Goal: Check status: Check status

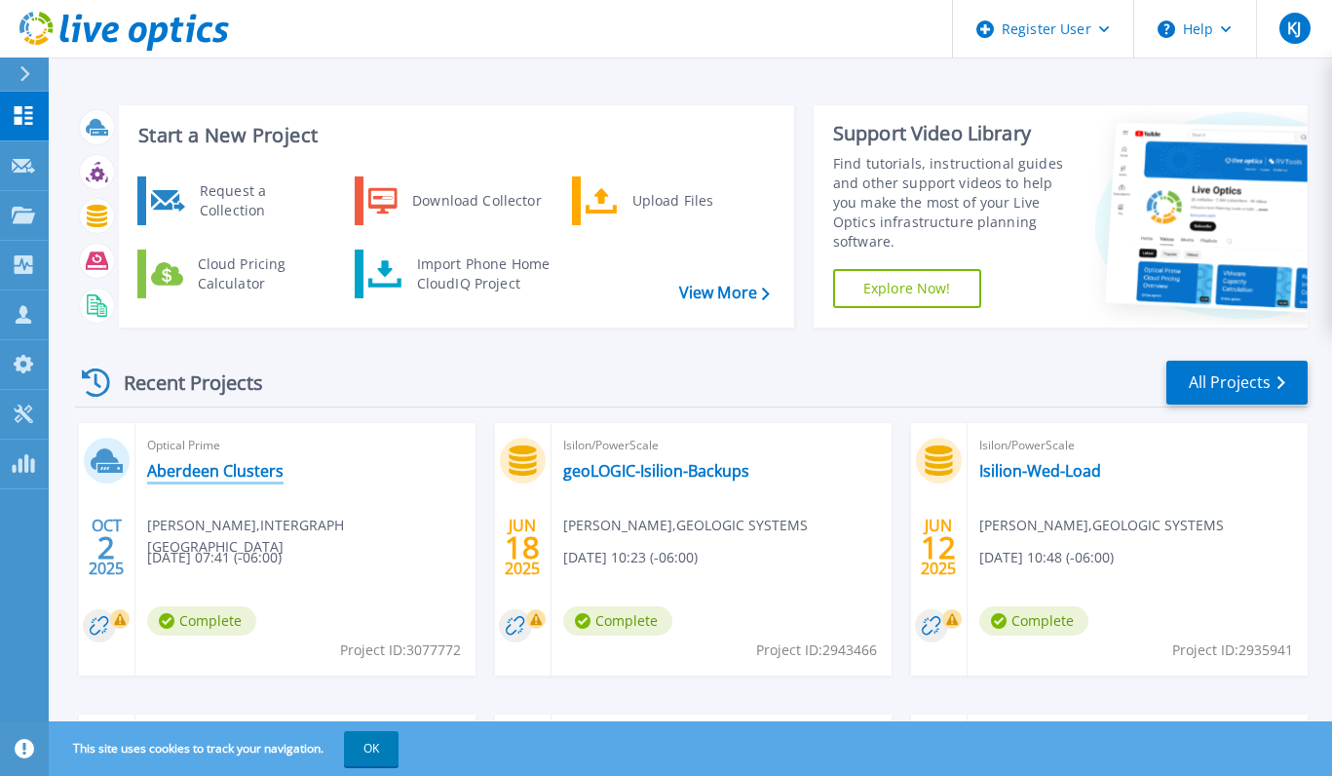
click at [224, 465] on link "Aberdeen Clusters" at bounding box center [215, 470] width 136 height 19
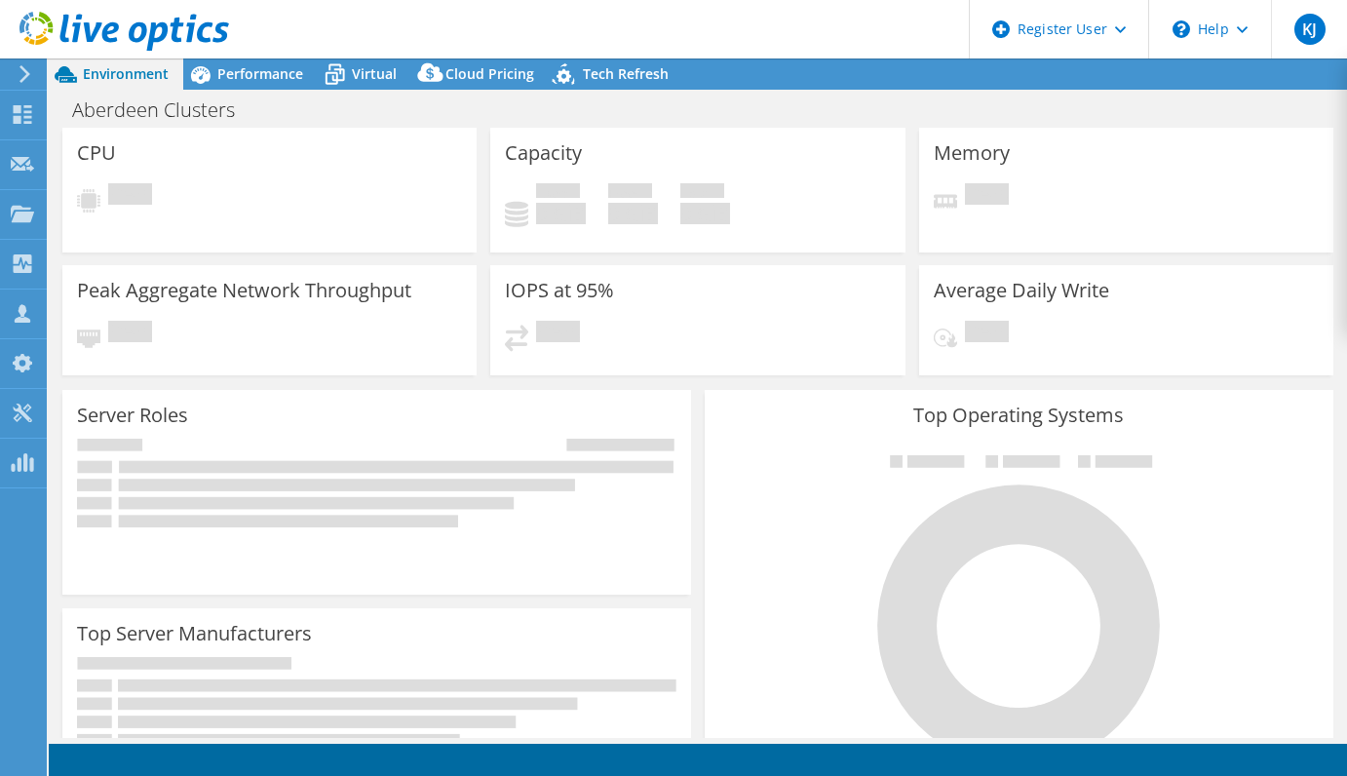
select select "USD"
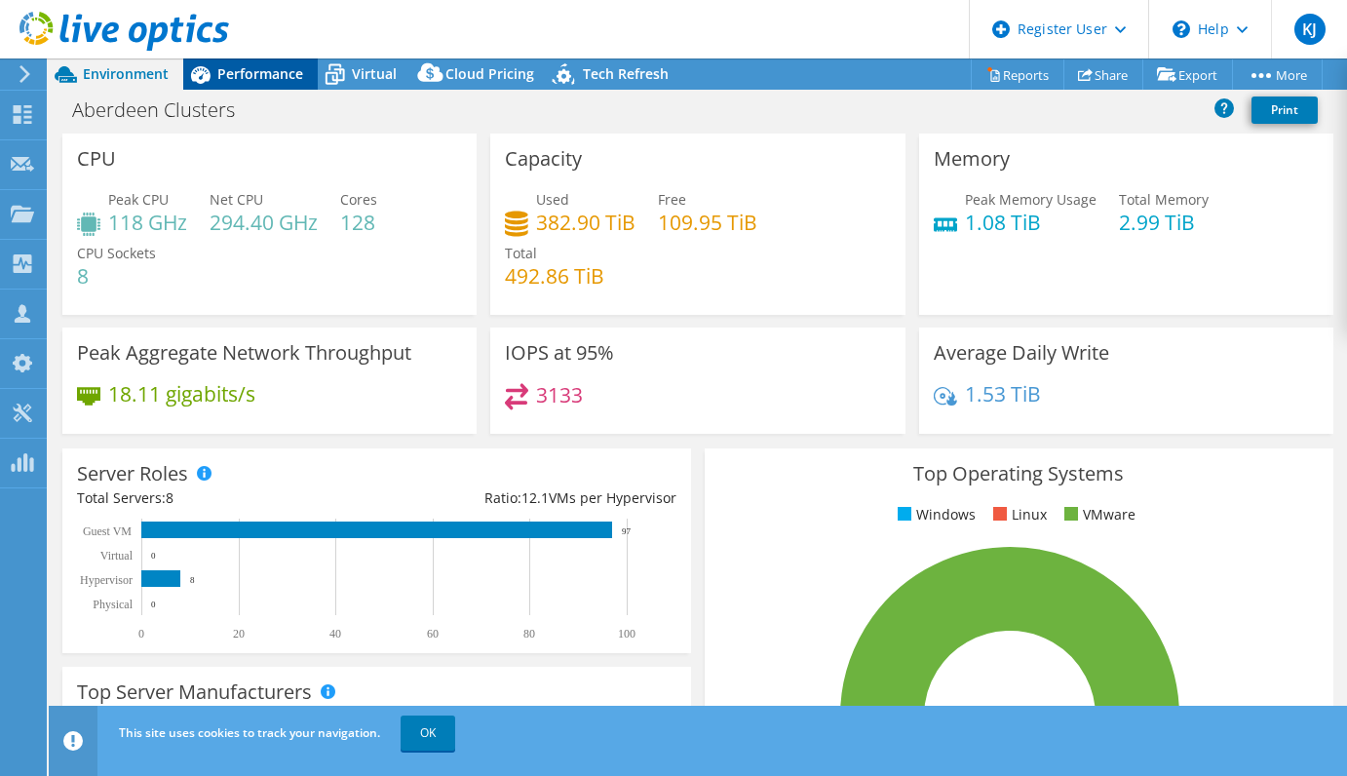
click at [278, 80] on span "Performance" at bounding box center [260, 73] width 86 height 19
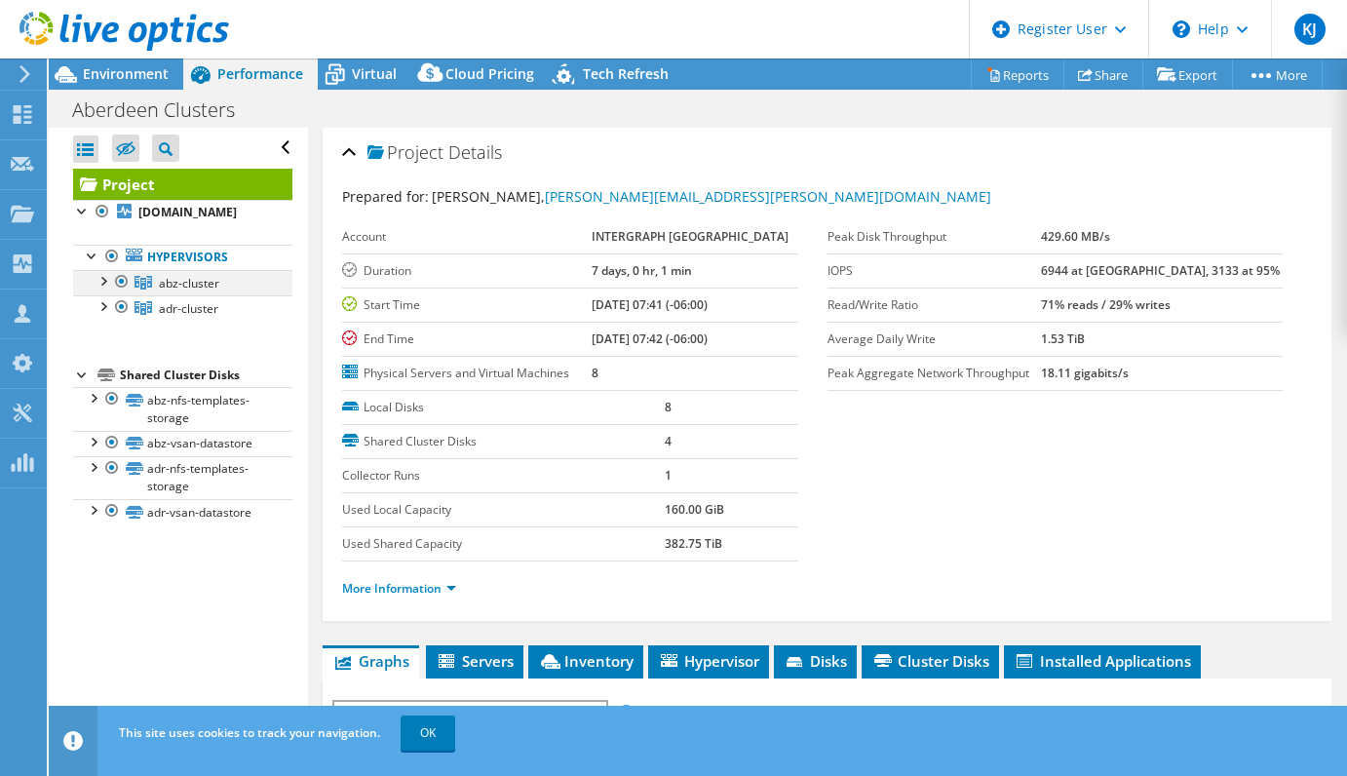
click at [121, 293] on div at bounding box center [121, 281] width 19 height 23
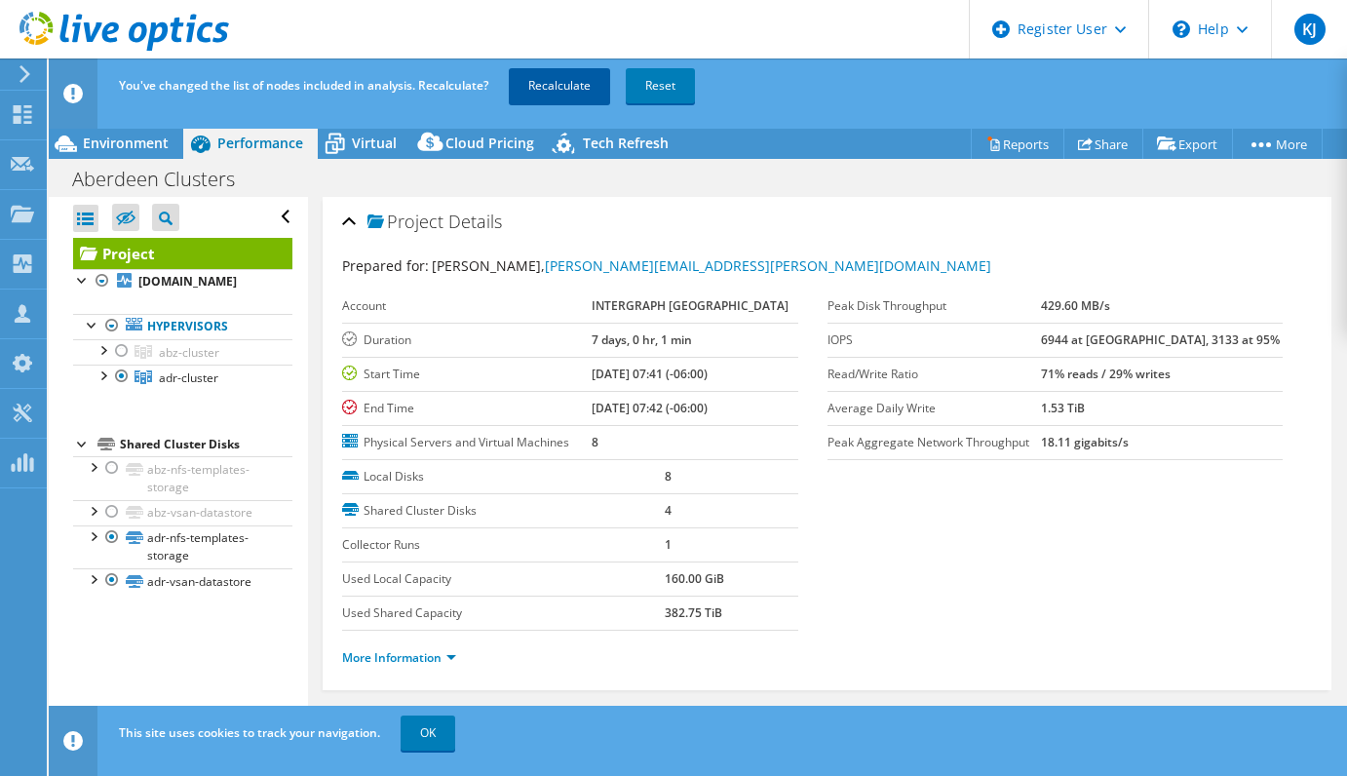
click at [560, 92] on link "Recalculate" at bounding box center [559, 85] width 101 height 35
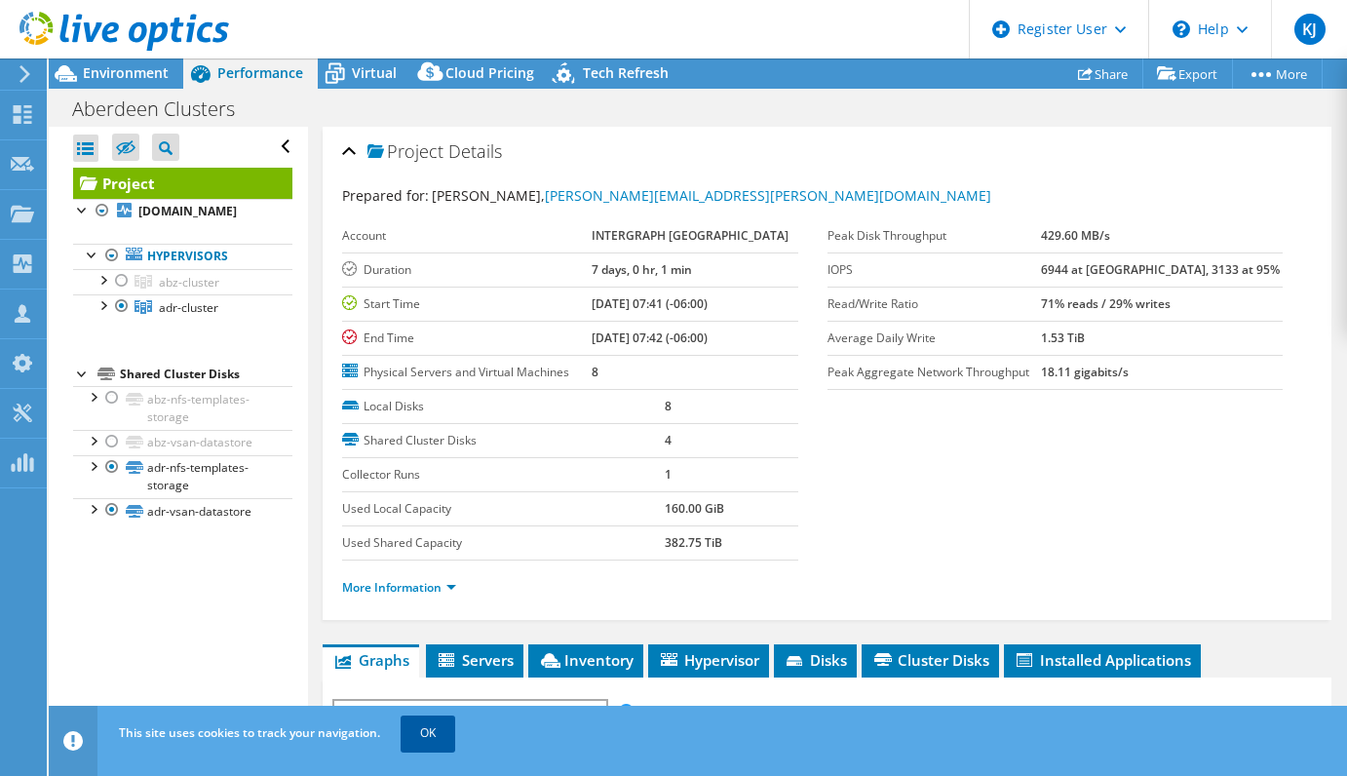
click at [427, 738] on link "OK" at bounding box center [428, 732] width 55 height 35
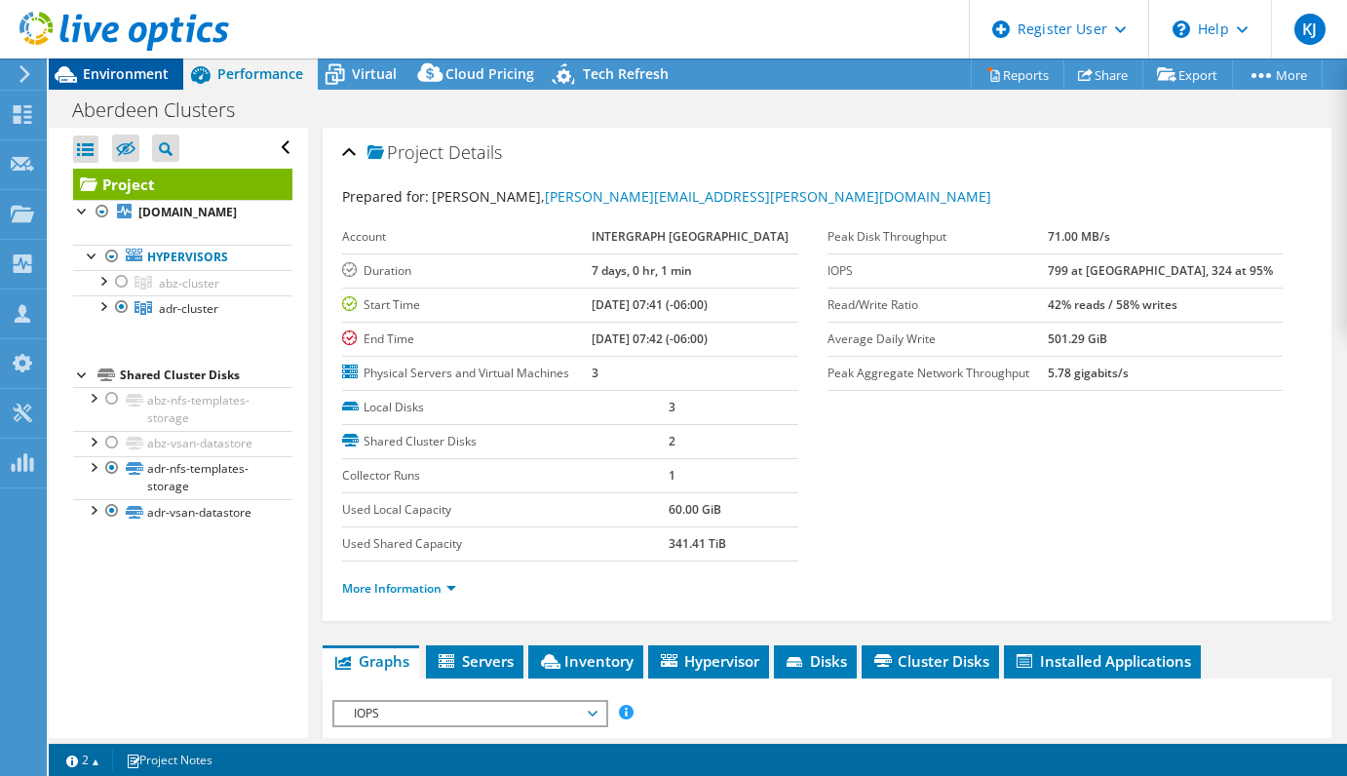
click at [148, 73] on span "Environment" at bounding box center [126, 73] width 86 height 19
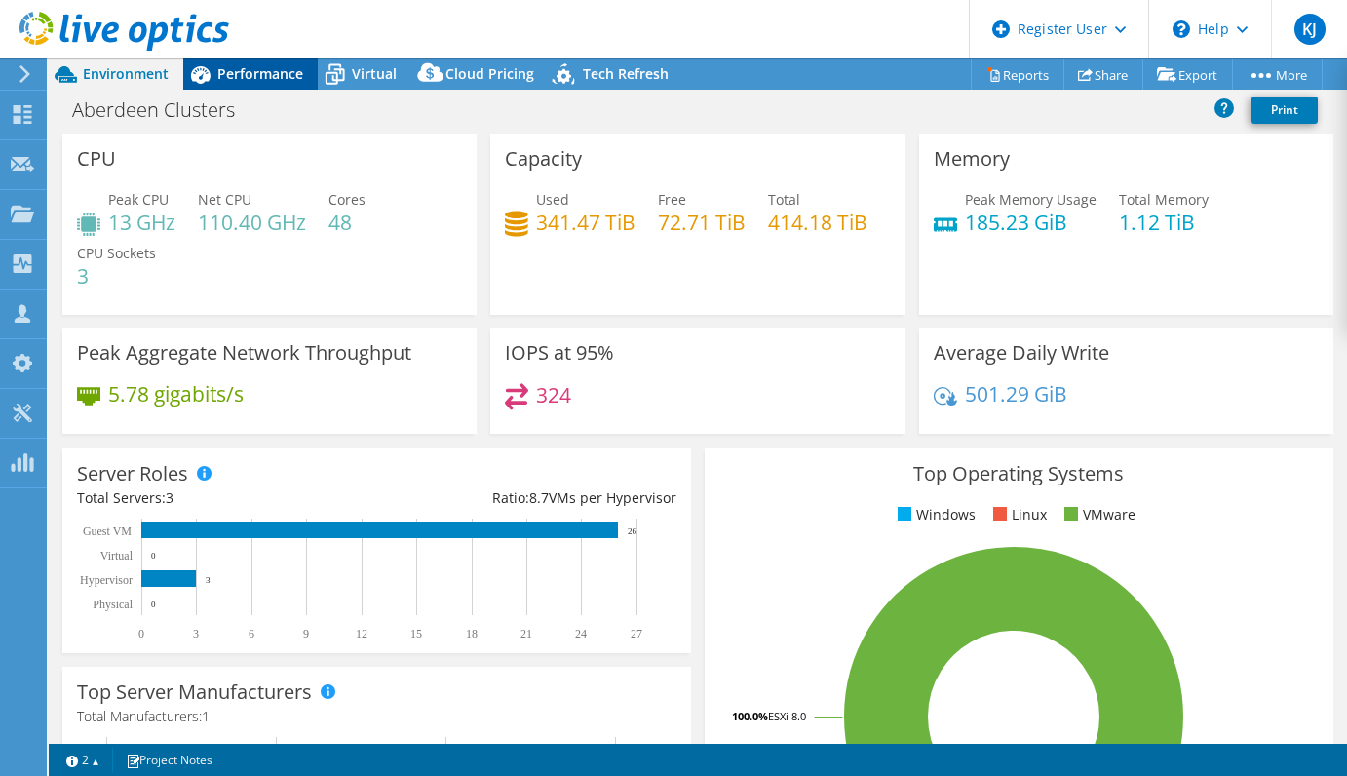
click at [263, 58] on div "Performance" at bounding box center [250, 73] width 135 height 31
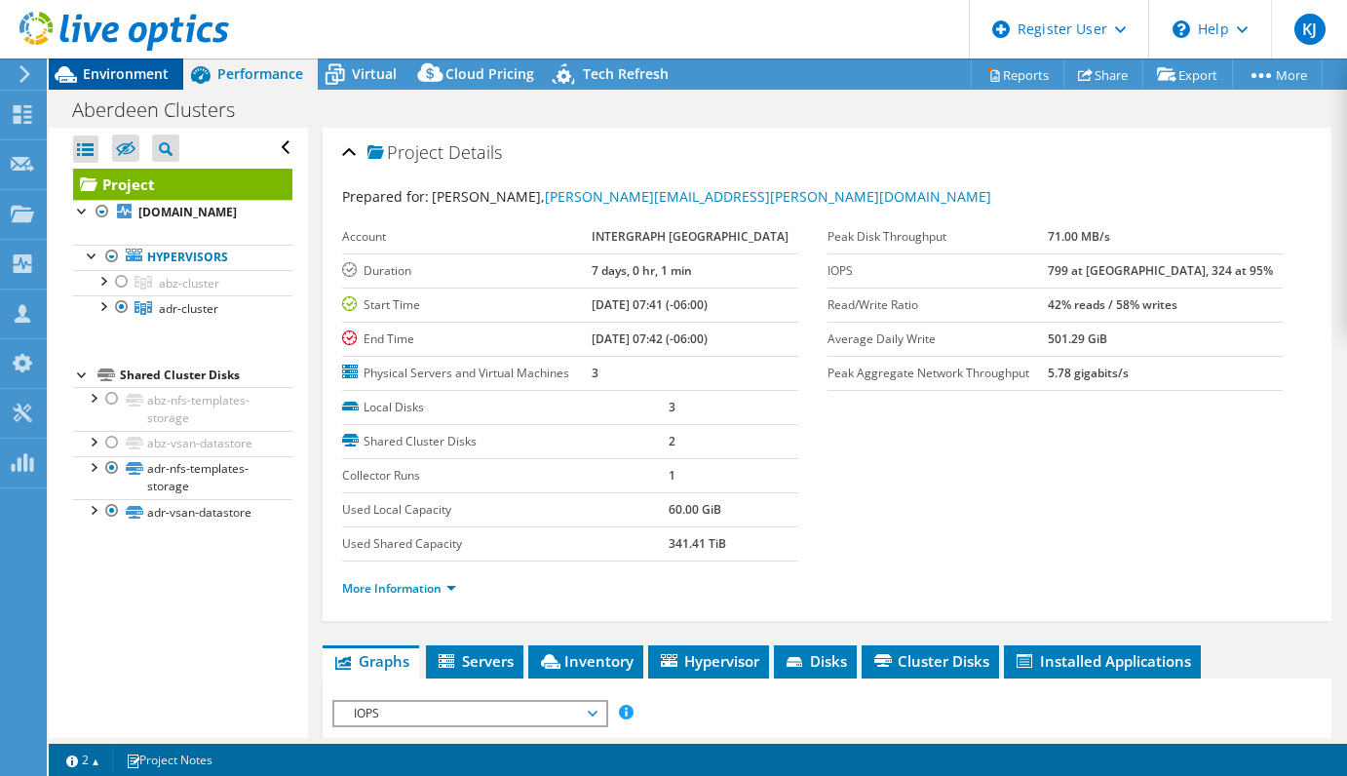
click at [105, 86] on div "Environment" at bounding box center [116, 73] width 135 height 31
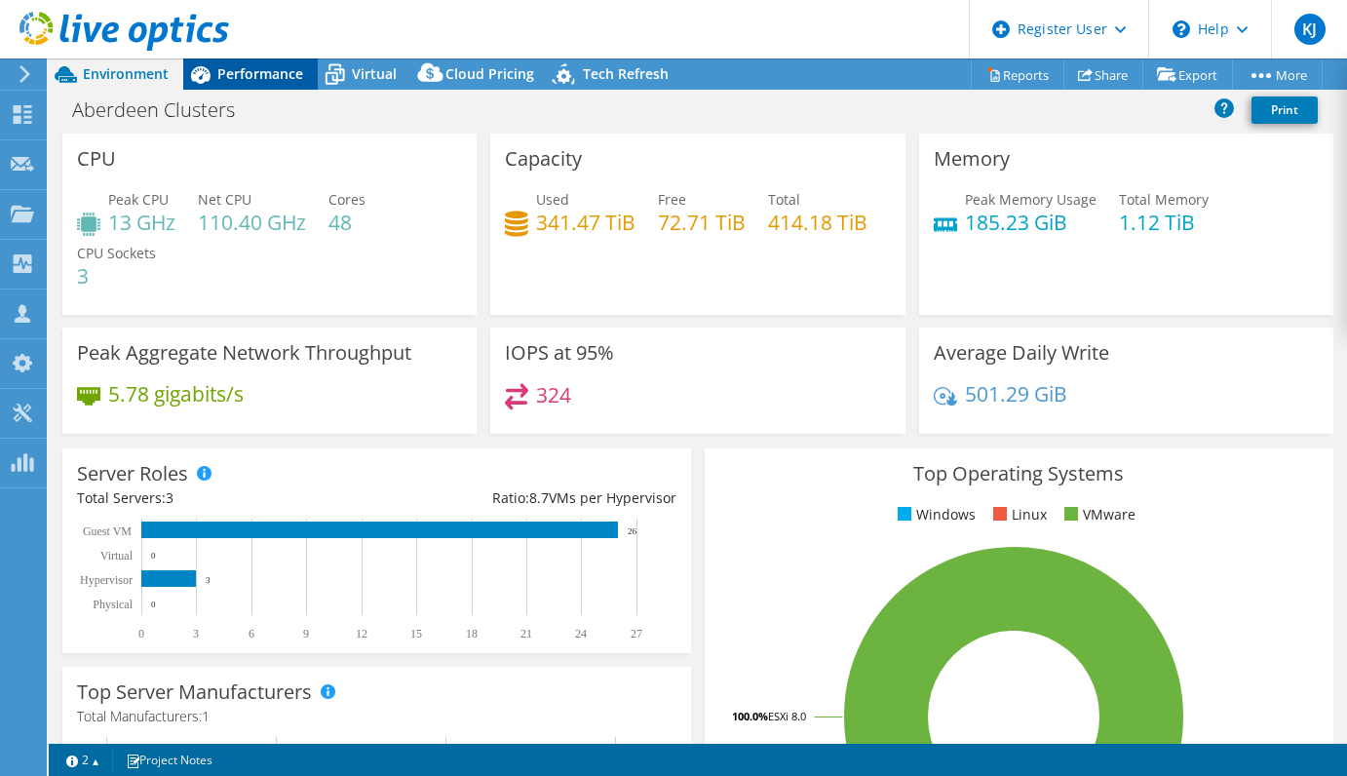
click at [281, 74] on span "Performance" at bounding box center [260, 73] width 86 height 19
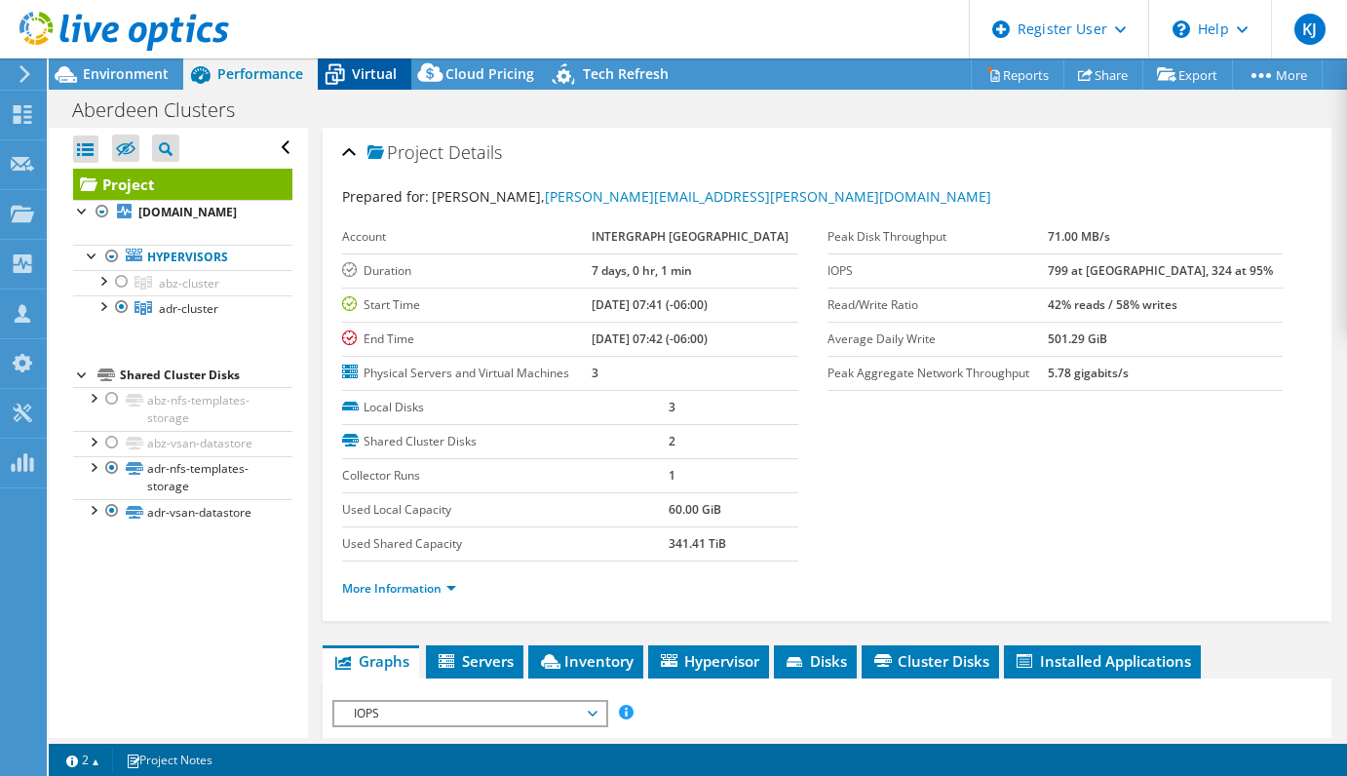
click at [366, 75] on span "Virtual" at bounding box center [374, 73] width 45 height 19
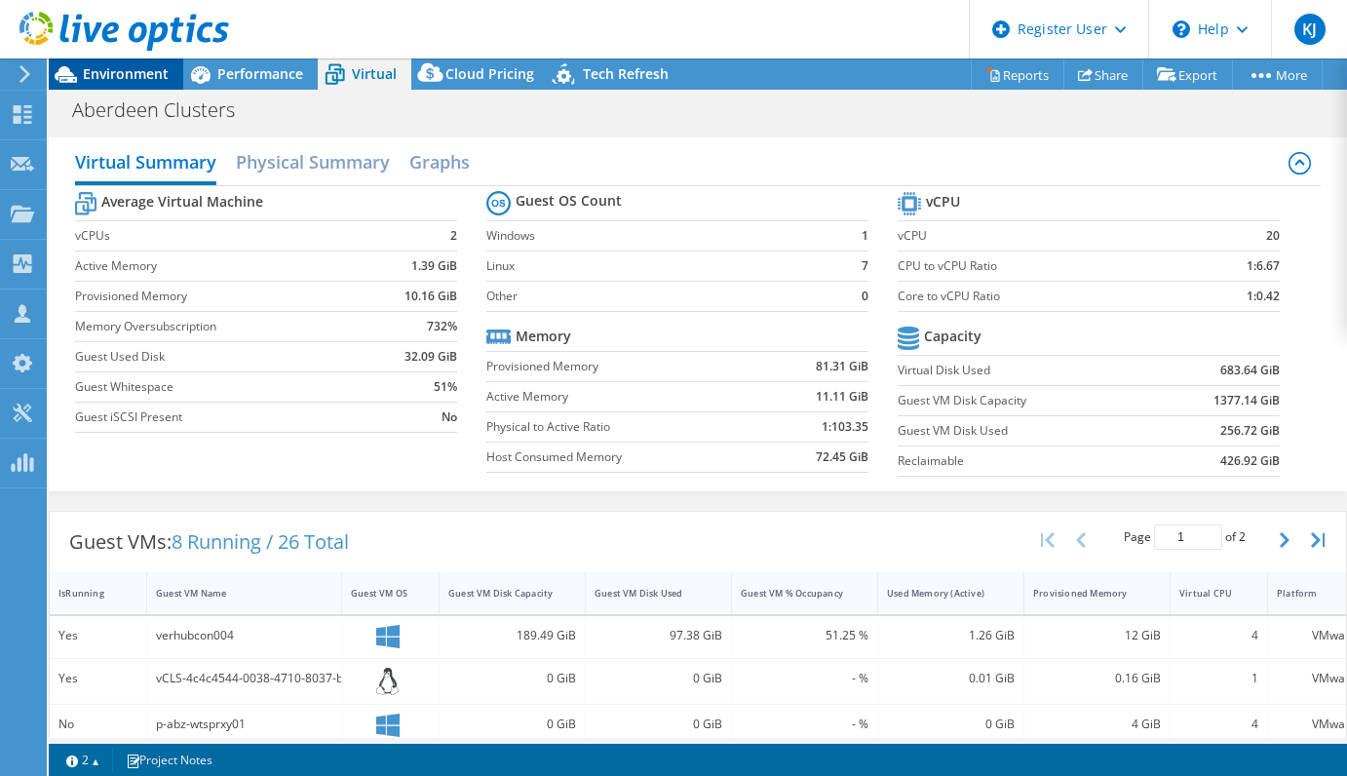
click at [122, 71] on span "Environment" at bounding box center [126, 73] width 86 height 19
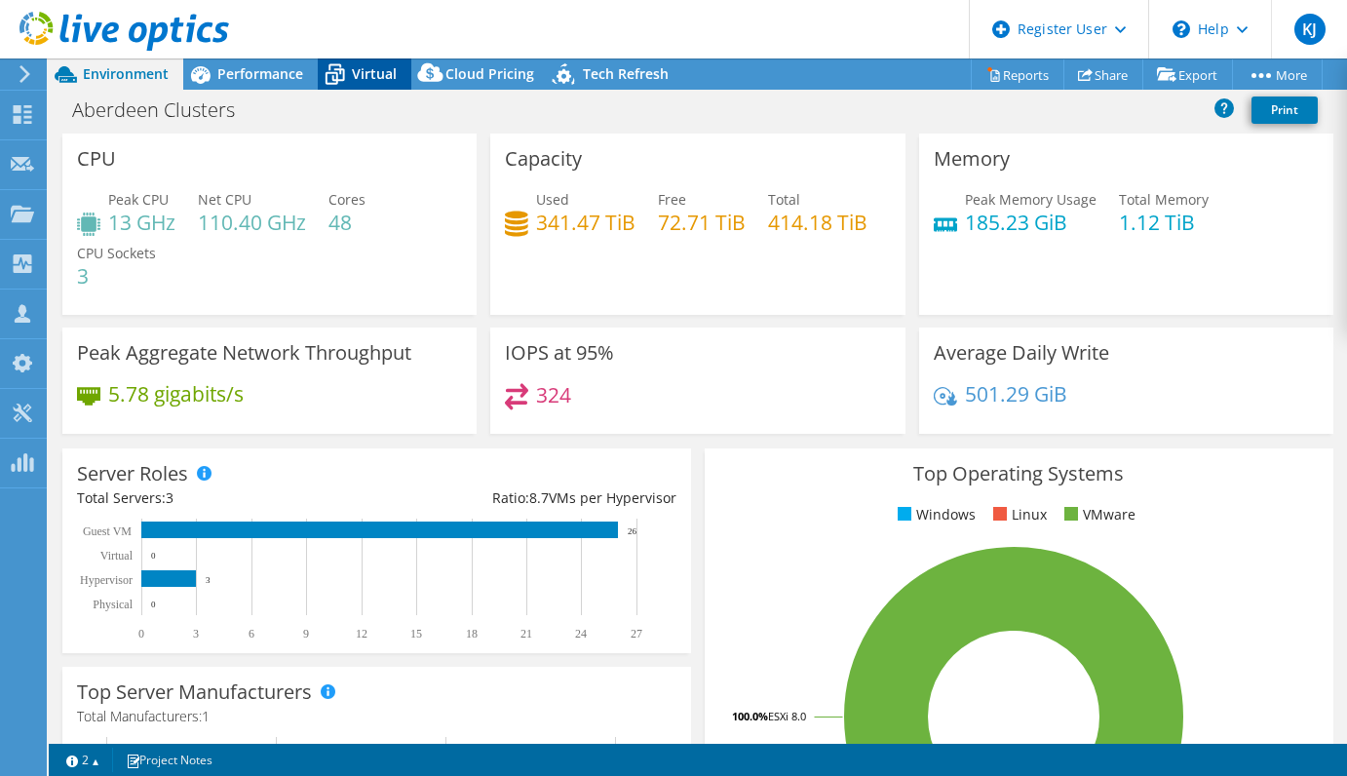
click at [348, 71] on icon at bounding box center [335, 75] width 34 height 34
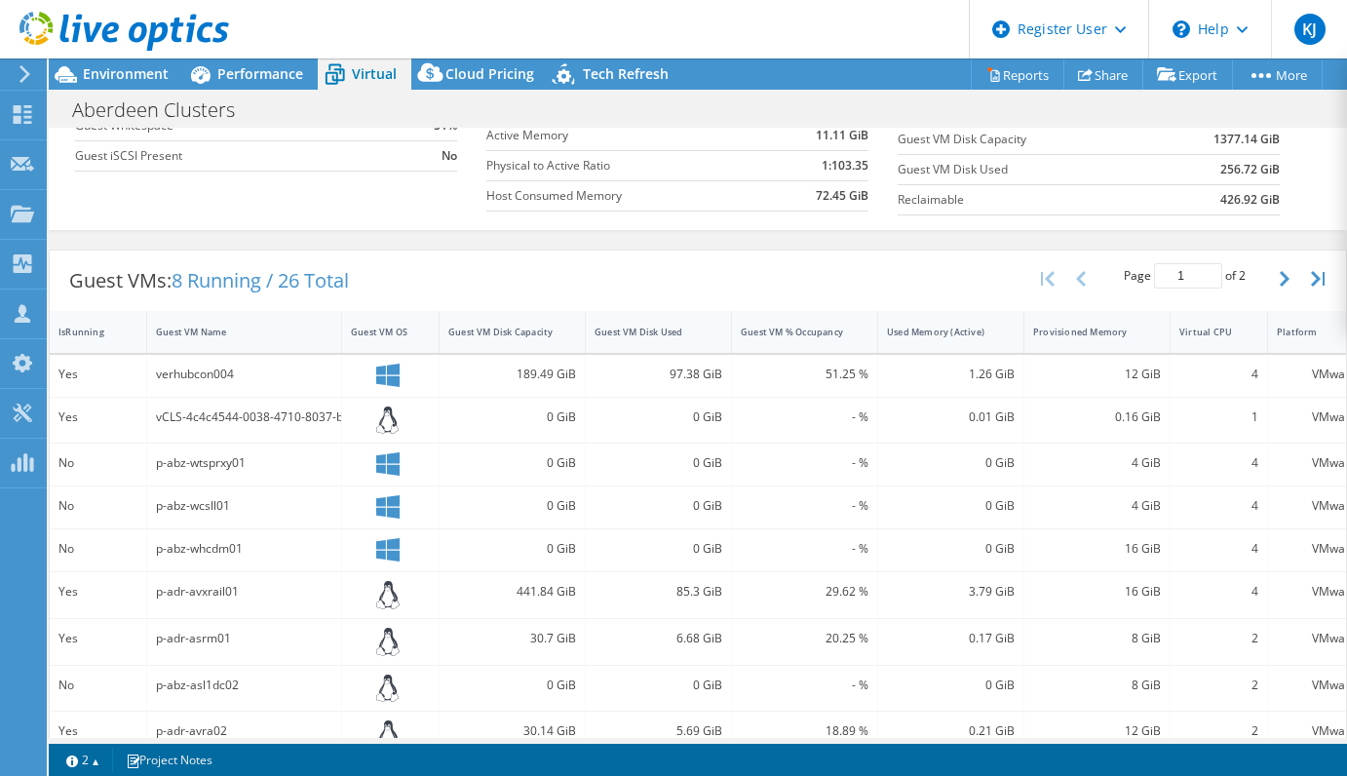
scroll to position [292, 0]
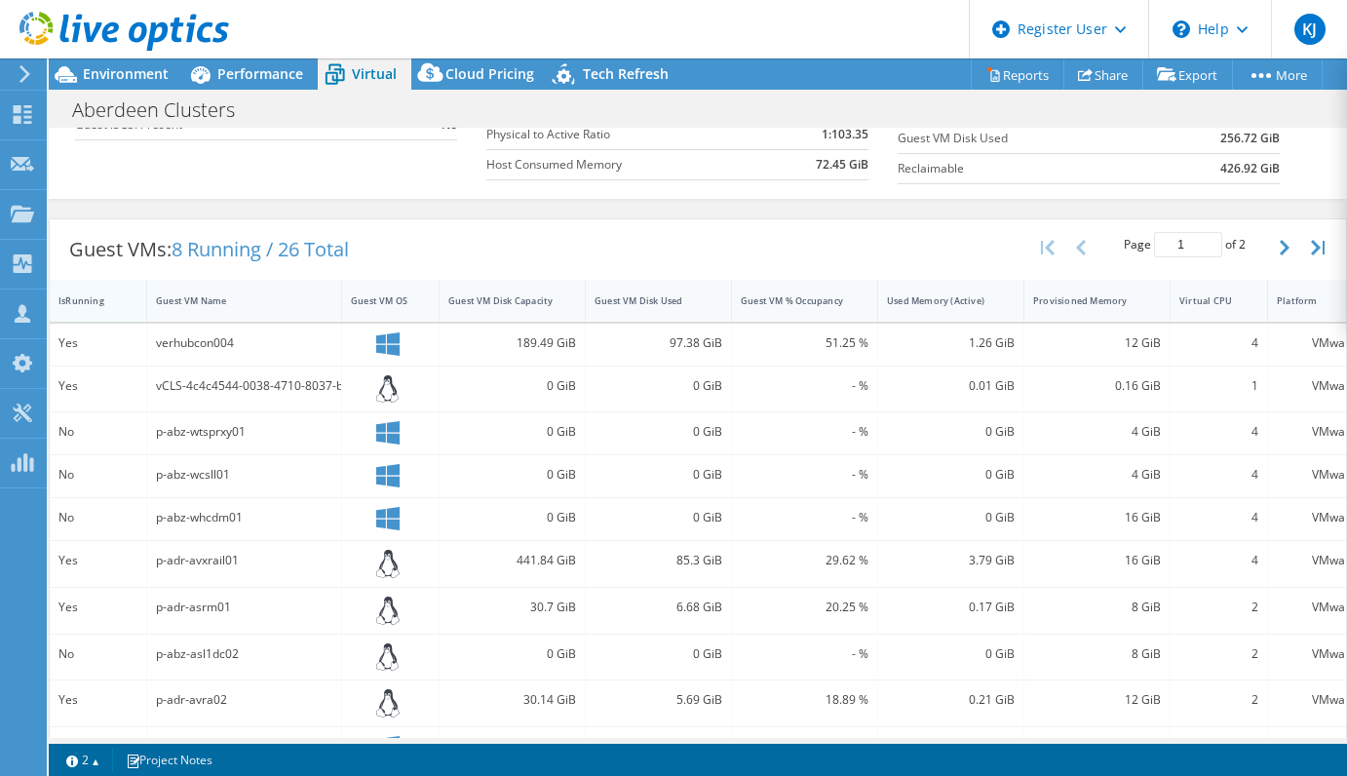
click at [96, 291] on div "IsRunning" at bounding box center [86, 301] width 73 height 30
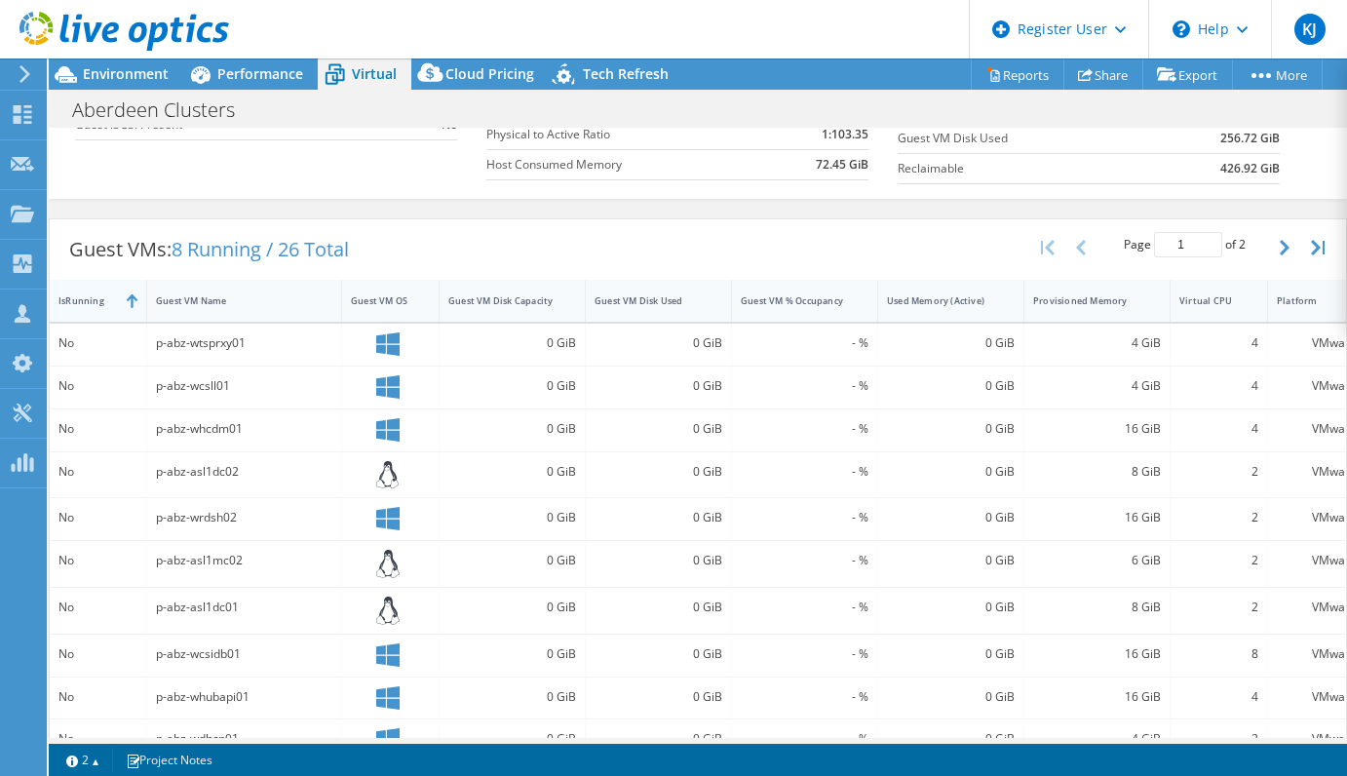
click at [96, 291] on div "IsRunning" at bounding box center [86, 301] width 73 height 30
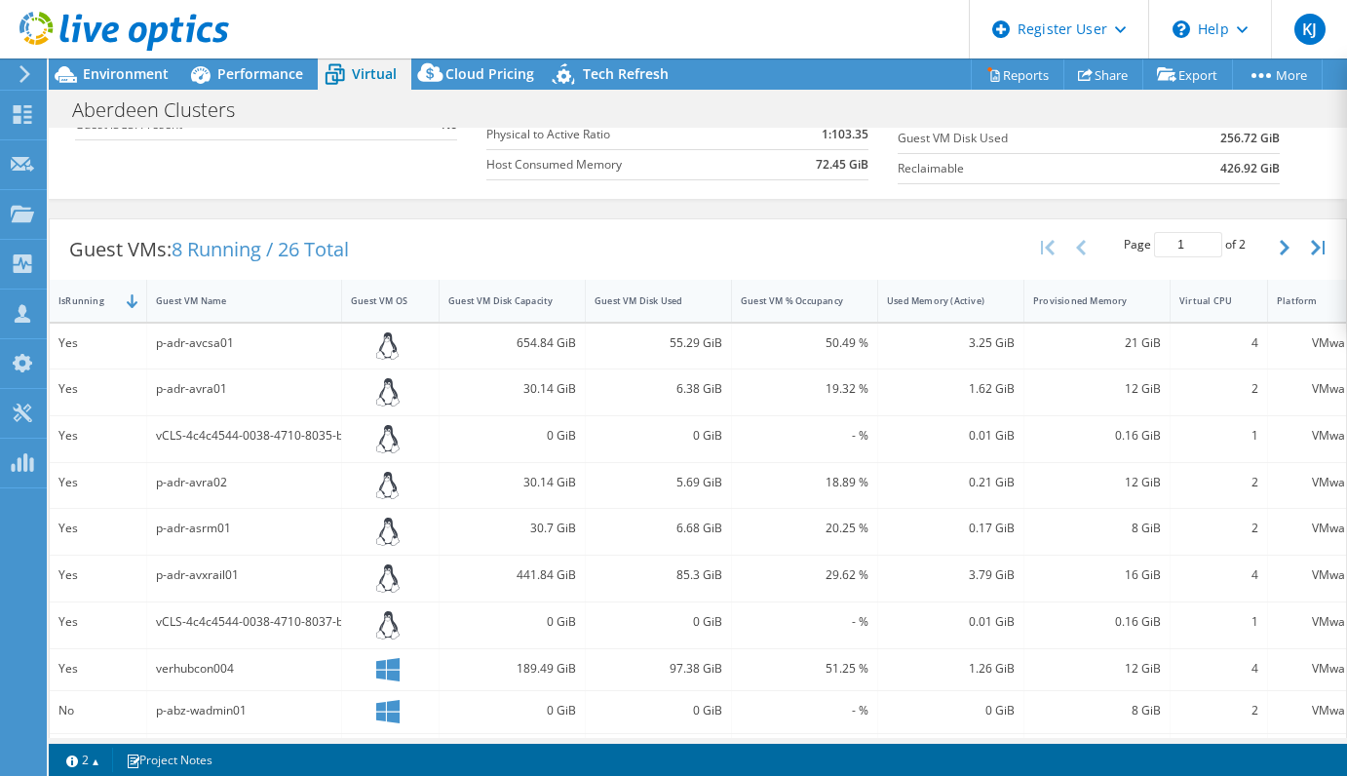
scroll to position [390, 0]
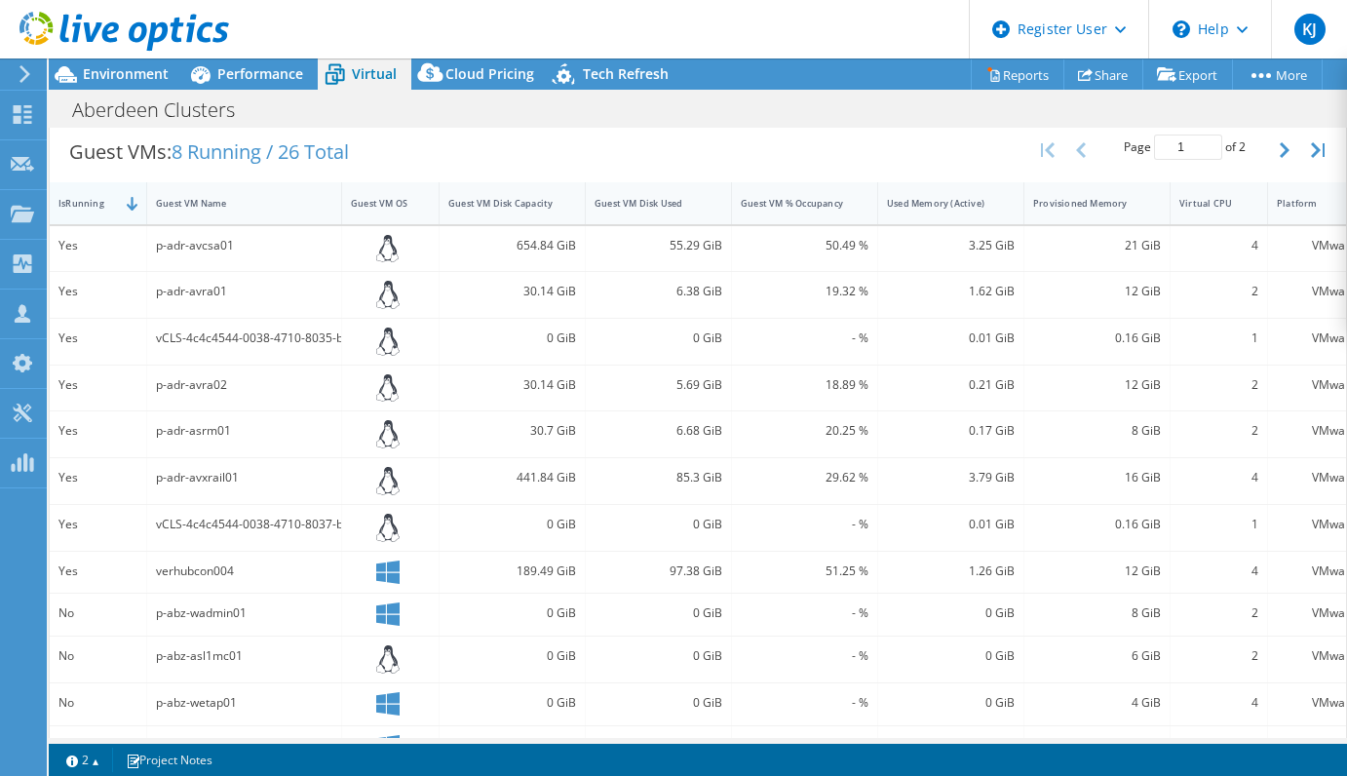
click at [109, 217] on div "IsRunning" at bounding box center [86, 203] width 73 height 30
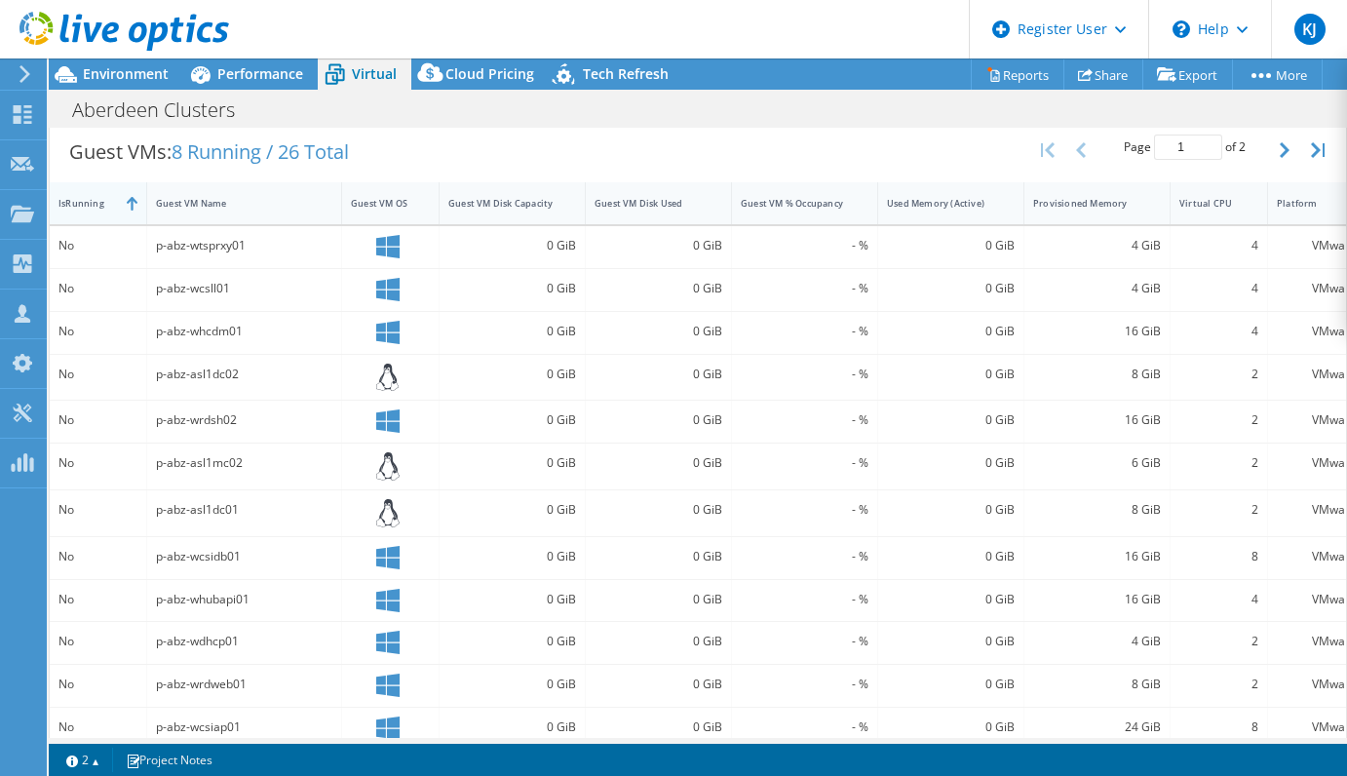
click at [109, 217] on div "IsRunning" at bounding box center [86, 203] width 73 height 30
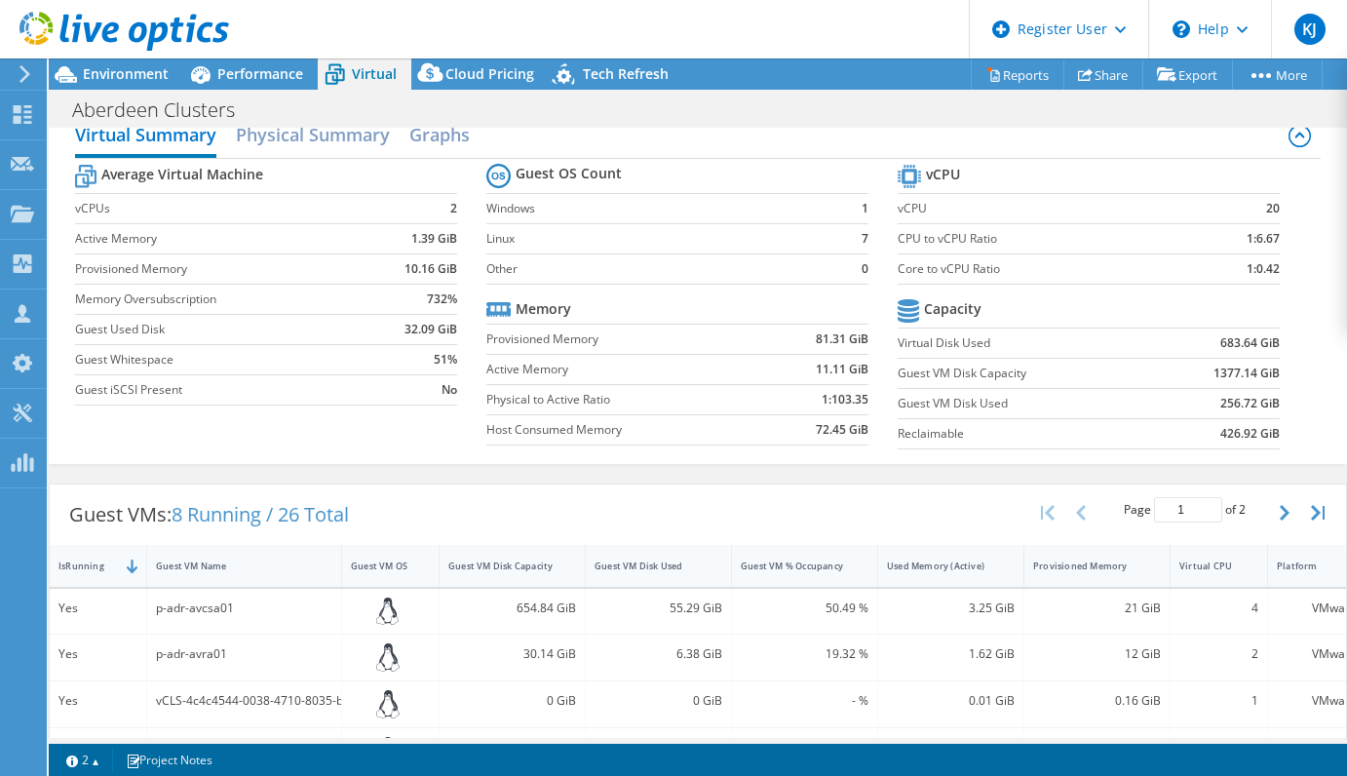
scroll to position [0, 0]
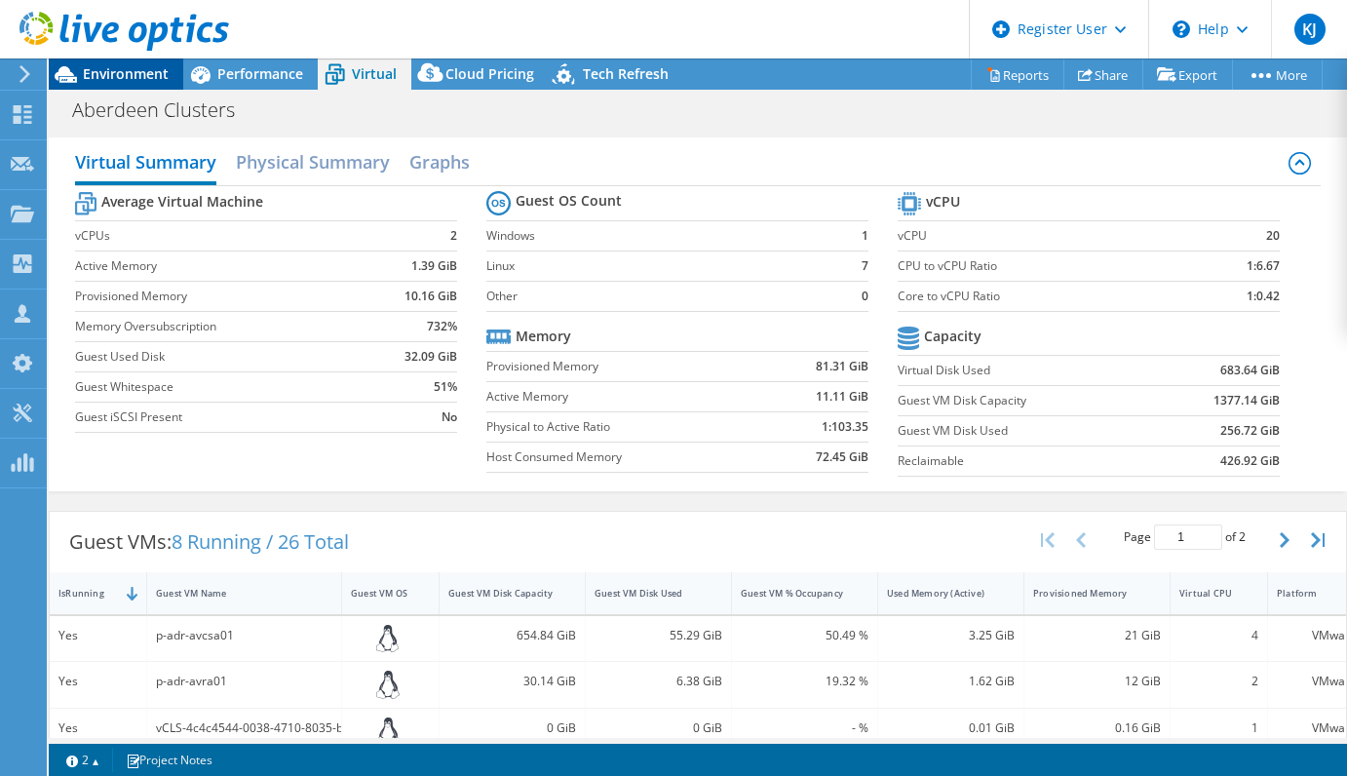
click at [124, 81] on span "Environment" at bounding box center [126, 73] width 86 height 19
